Goal: Information Seeking & Learning: Find specific fact

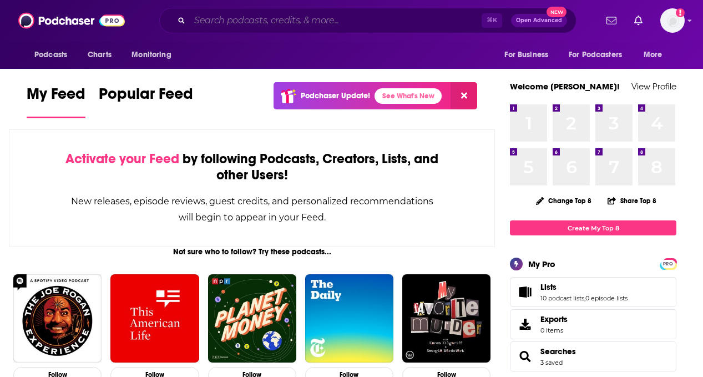
click at [317, 19] on input "Search podcasts, credits, & more..." at bounding box center [336, 21] width 292 height 18
paste input "[EMAIL_ADDRESS][DOMAIN_NAME]"
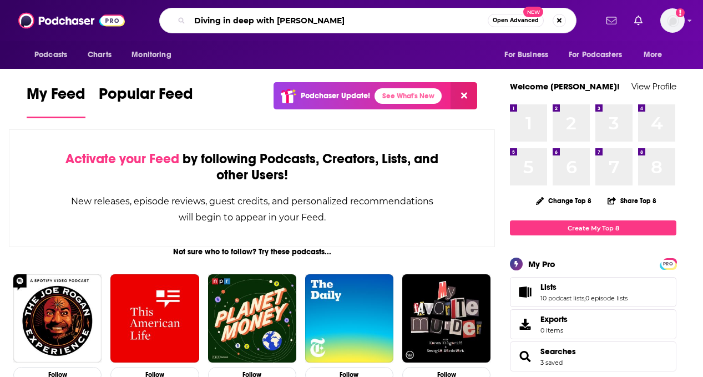
type input "Diving in deep with [PERSON_NAME]"
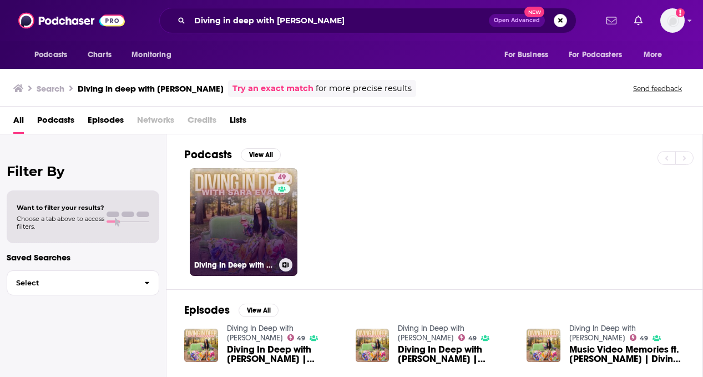
click at [221, 199] on link "49 Diving In Deep with [PERSON_NAME]" at bounding box center [244, 222] width 108 height 108
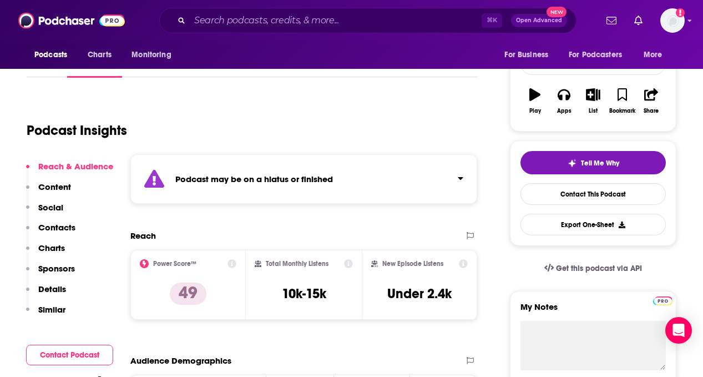
scroll to position [157, 0]
